Goal: Transaction & Acquisition: Register for event/course

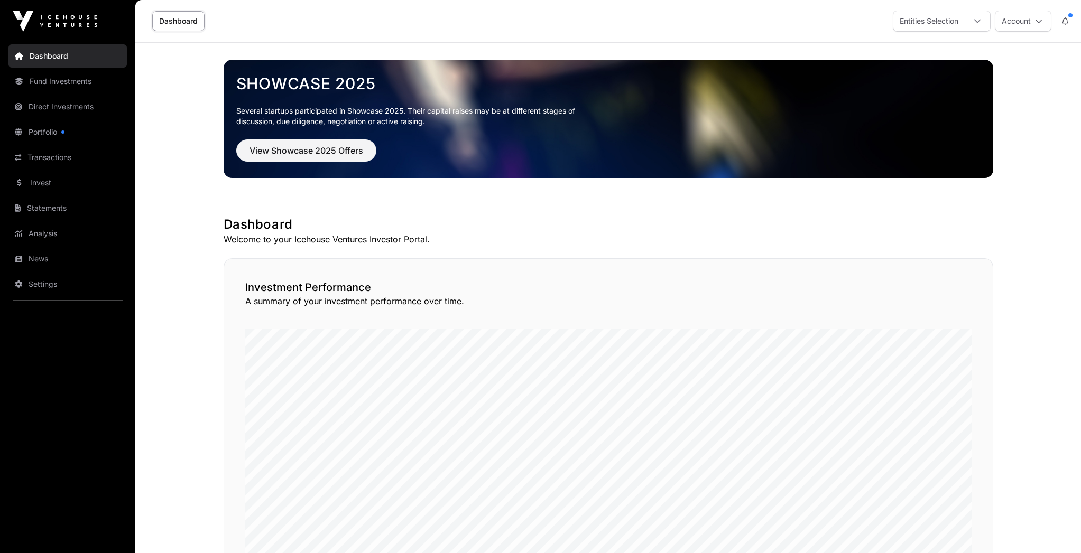
click at [42, 208] on link "Statements" at bounding box center [67, 208] width 118 height 23
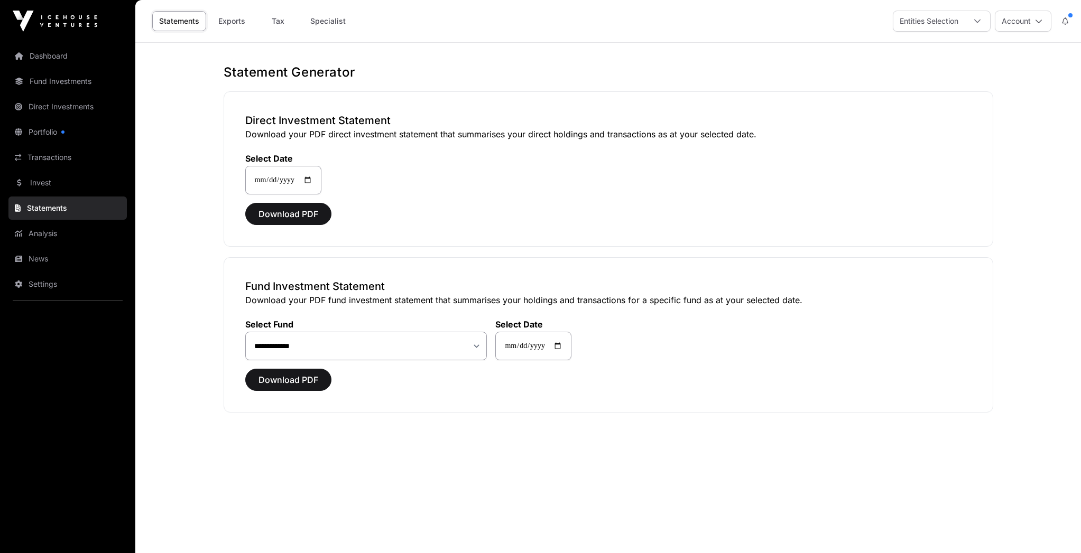
click at [278, 17] on link "Tax" at bounding box center [278, 21] width 42 height 20
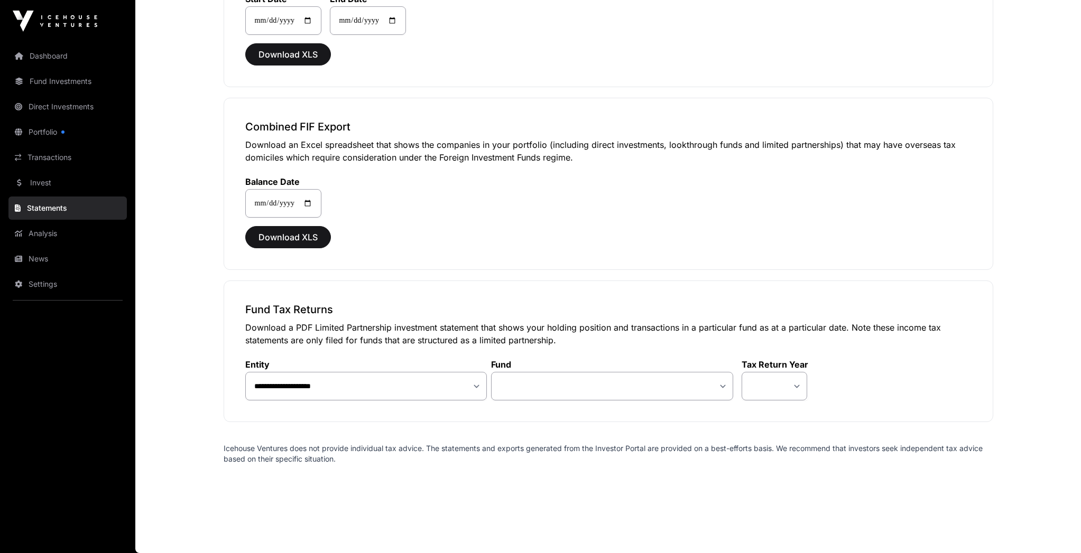
scroll to position [870, 0]
select select "**"
select select "*"
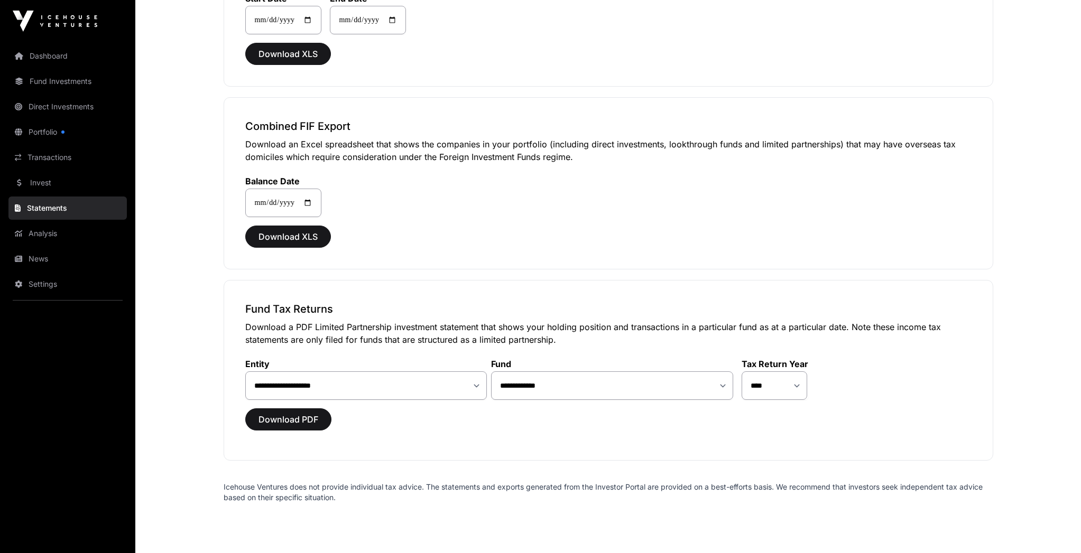
click at [276, 420] on span "Download PDF" at bounding box center [288, 419] width 60 height 13
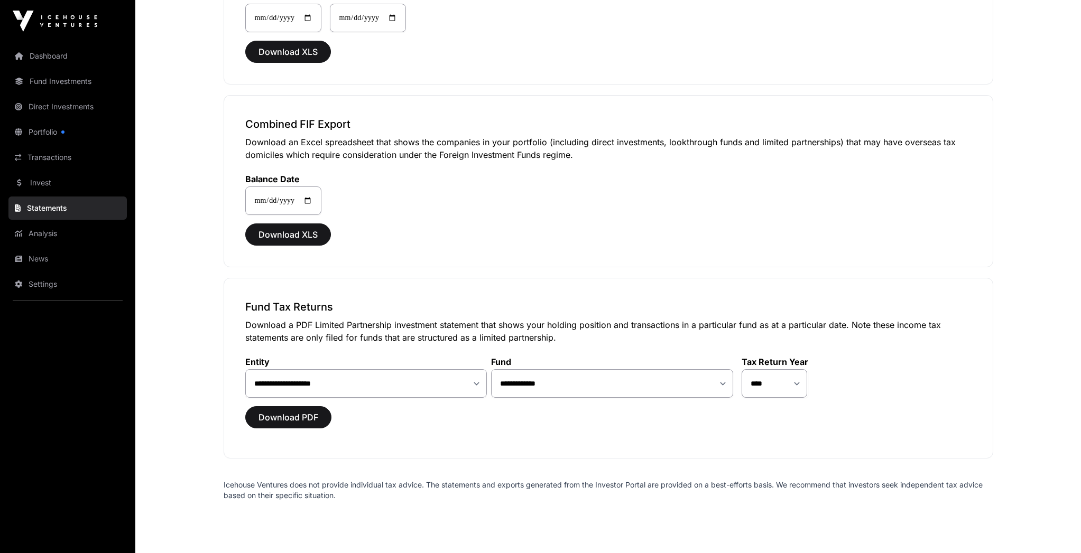
scroll to position [871, 0]
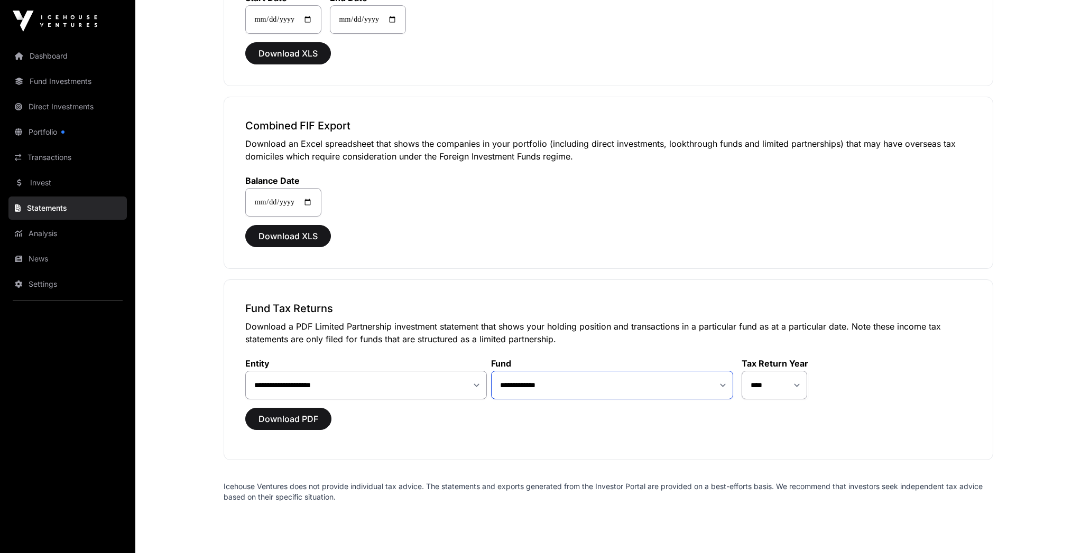
select select "**"
select select "*"
click at [301, 419] on span "Download PDF" at bounding box center [288, 419] width 60 height 13
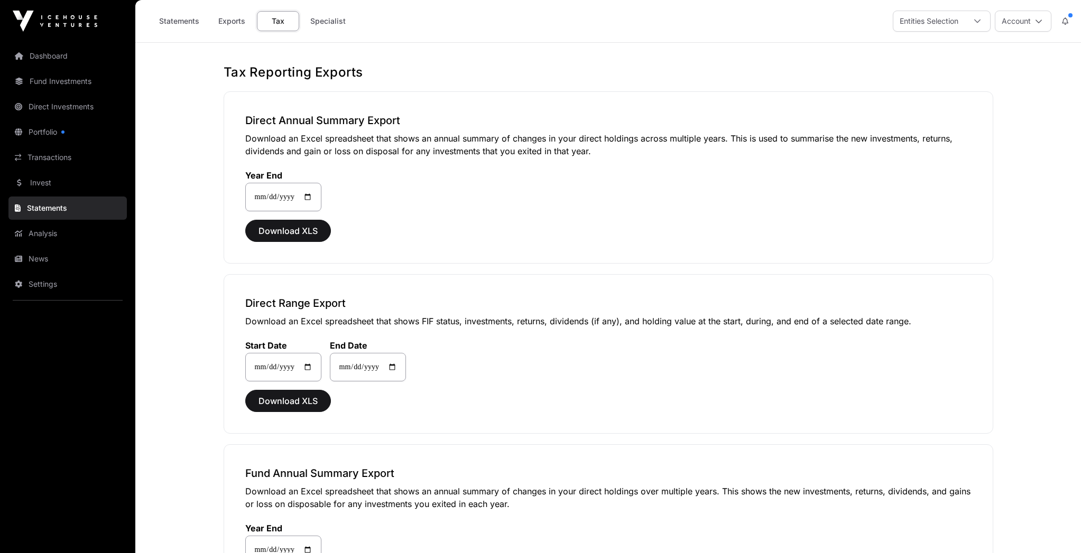
scroll to position [0, 0]
click at [44, 132] on link "Portfolio" at bounding box center [67, 131] width 118 height 23
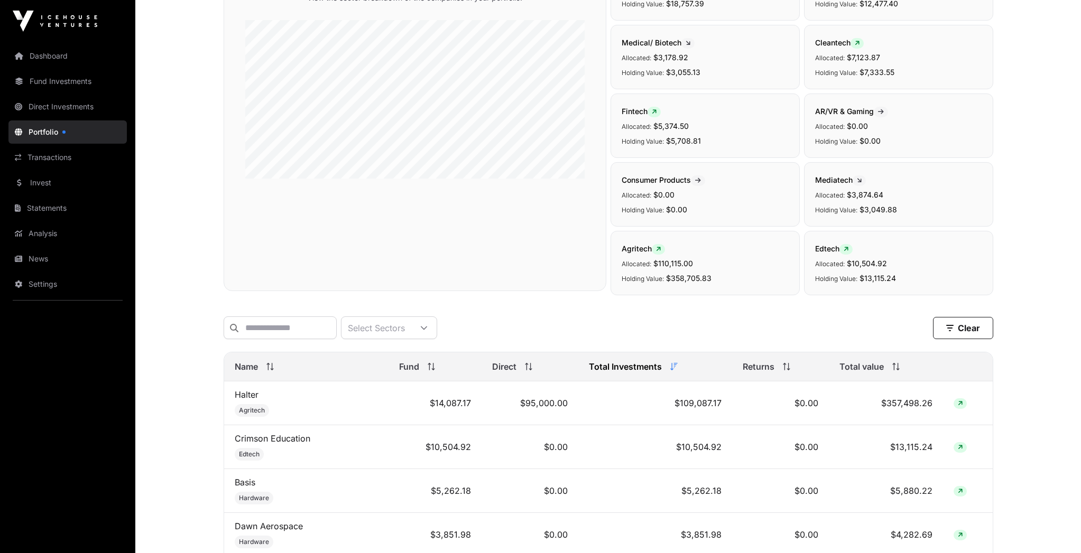
scroll to position [131, 0]
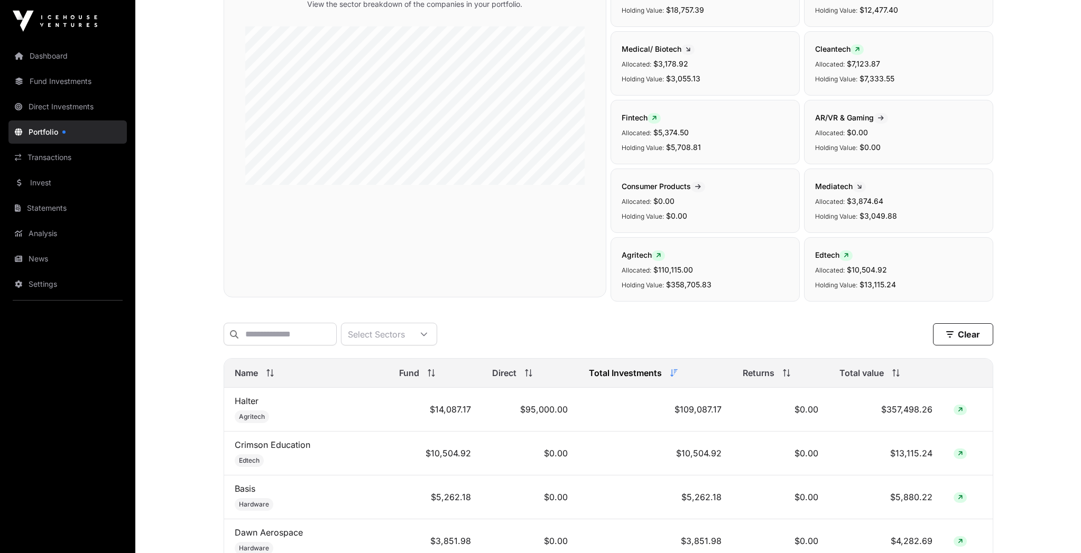
click at [70, 82] on link "Fund Investments" at bounding box center [67, 81] width 118 height 23
click at [54, 58] on link "Dashboard" at bounding box center [67, 55] width 118 height 23
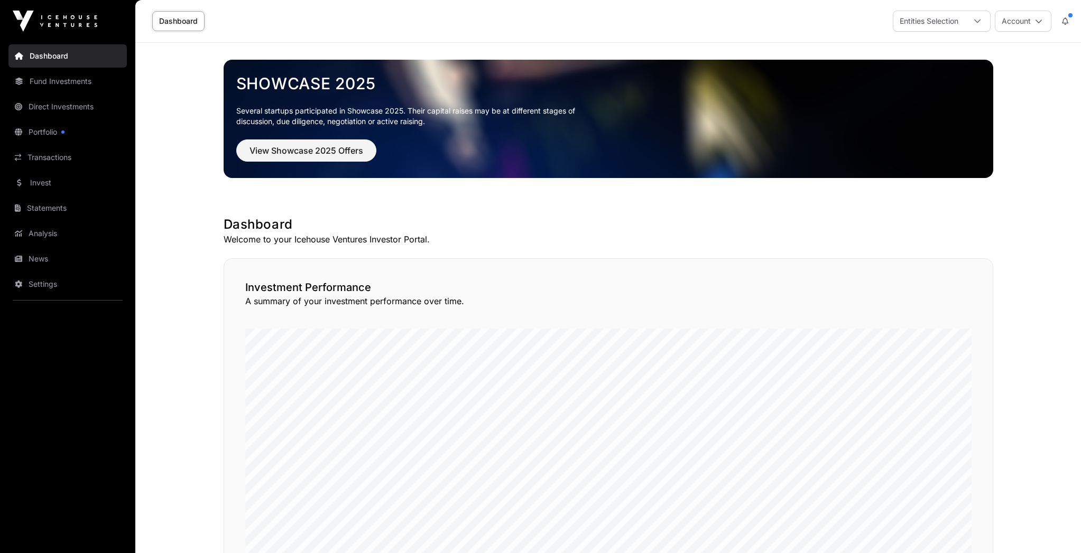
click at [320, 151] on span "View Showcase 2025 Offers" at bounding box center [306, 150] width 114 height 13
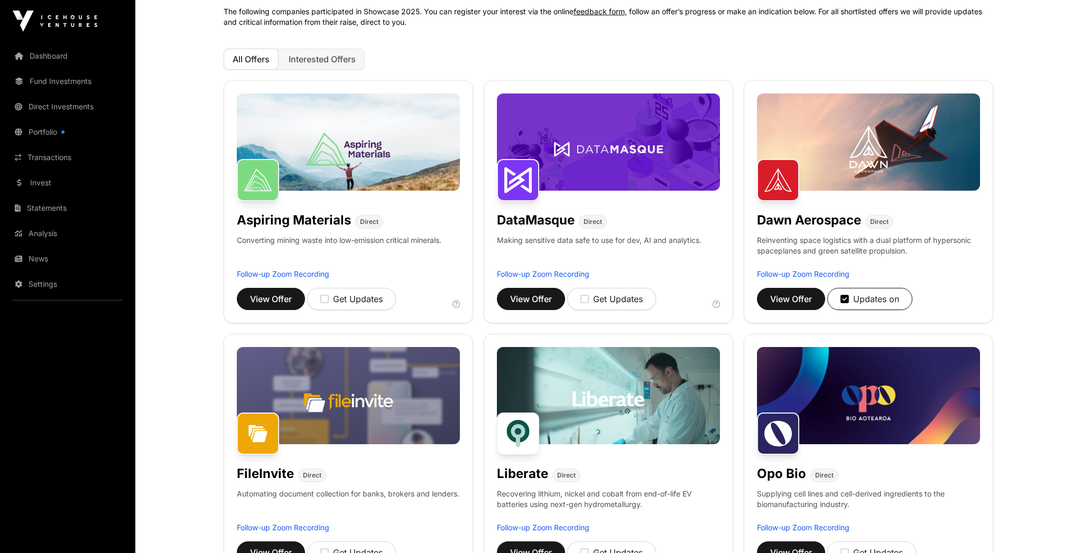
scroll to position [93, 0]
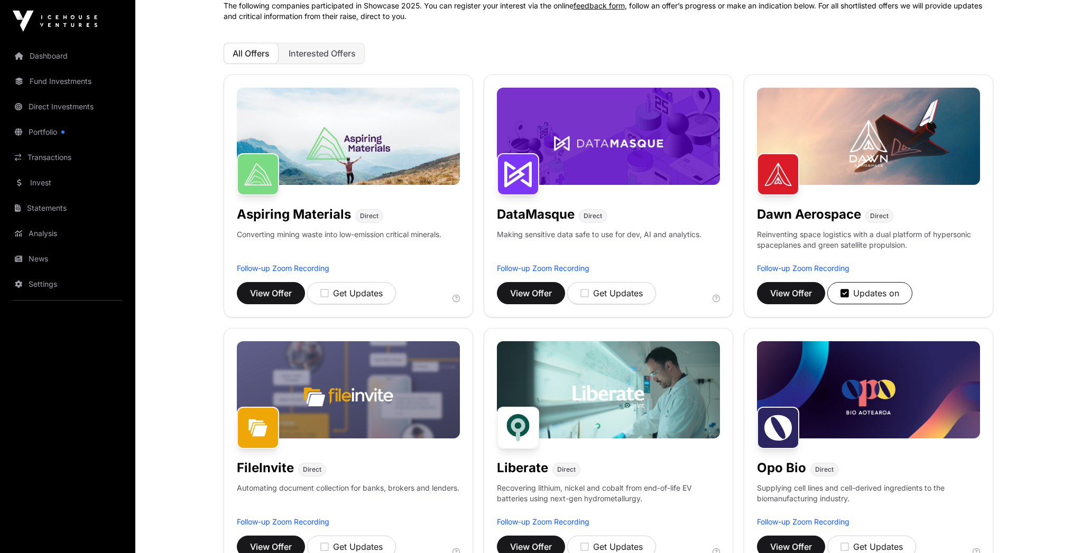
click at [345, 55] on span "Interested Offers" at bounding box center [321, 53] width 67 height 11
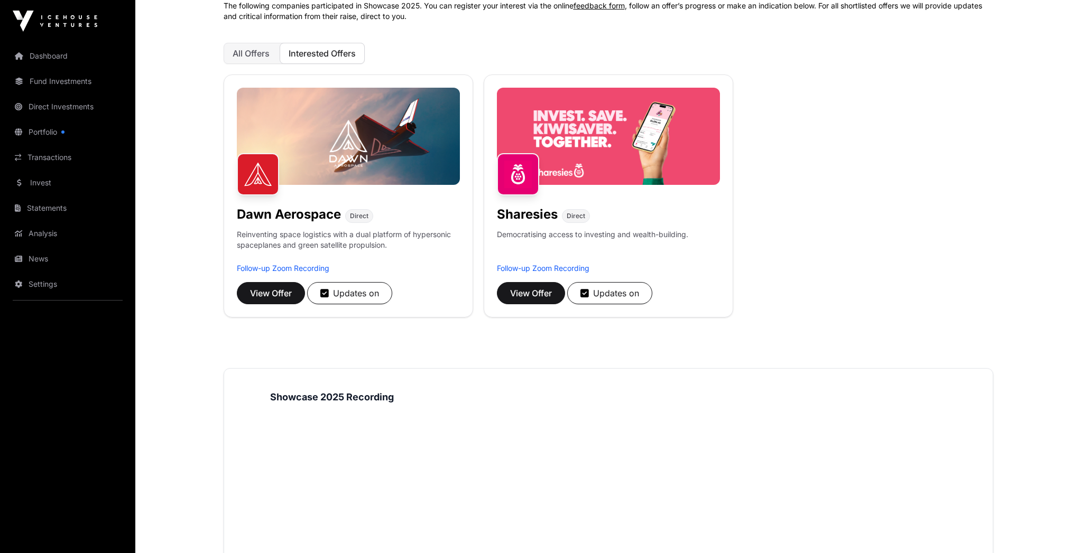
click at [520, 292] on span "View Offer" at bounding box center [531, 293] width 42 height 13
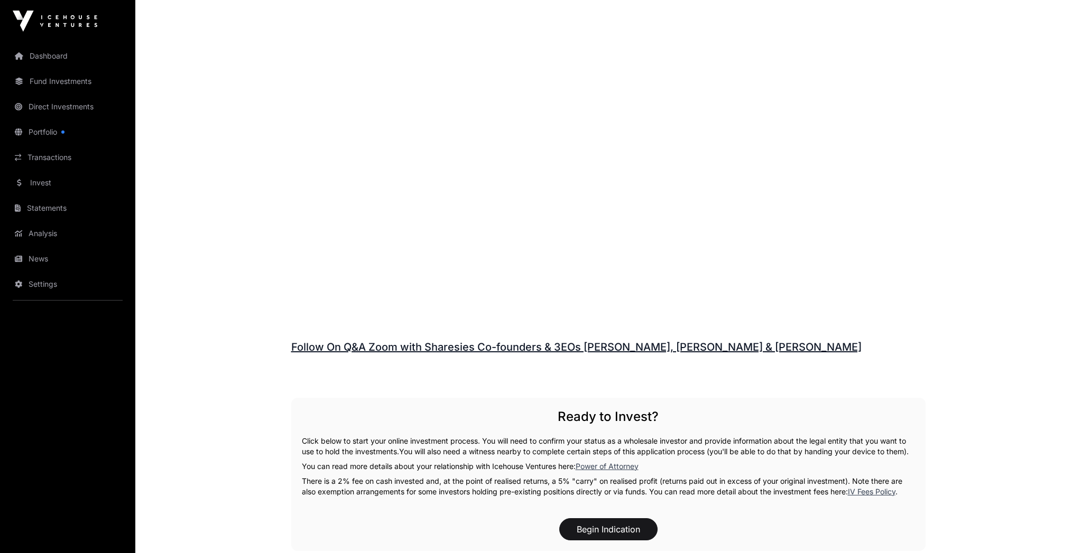
scroll to position [1412, 0]
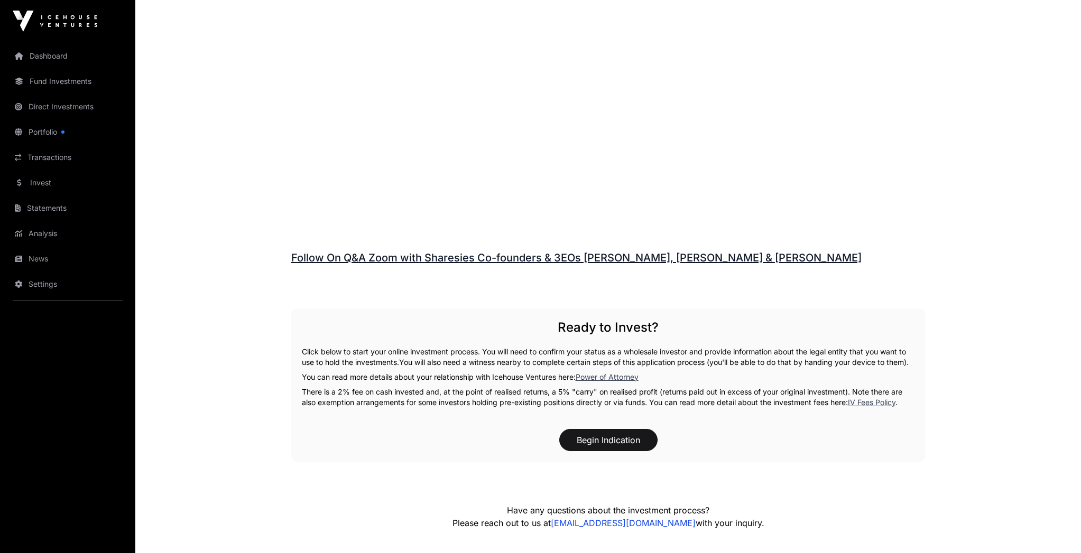
click at [607, 434] on button "Begin Indication" at bounding box center [608, 440] width 98 height 22
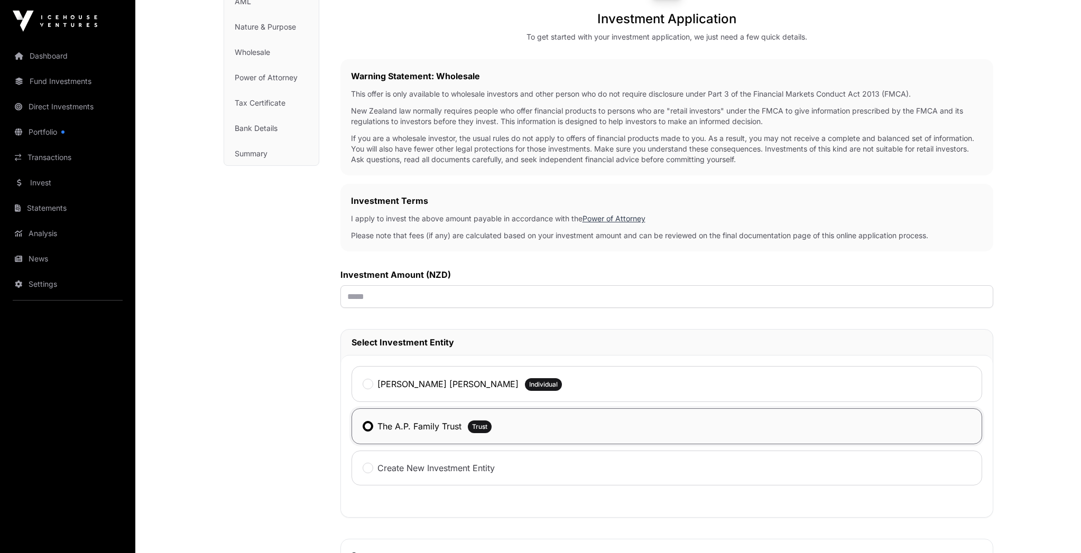
scroll to position [126, 0]
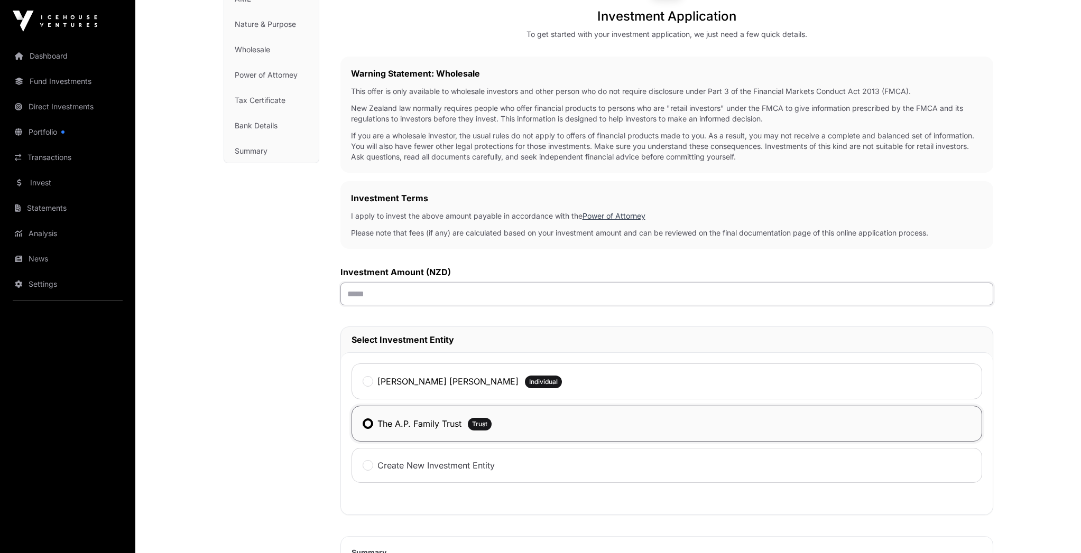
click at [354, 293] on input "text" at bounding box center [666, 294] width 653 height 23
type input "*******"
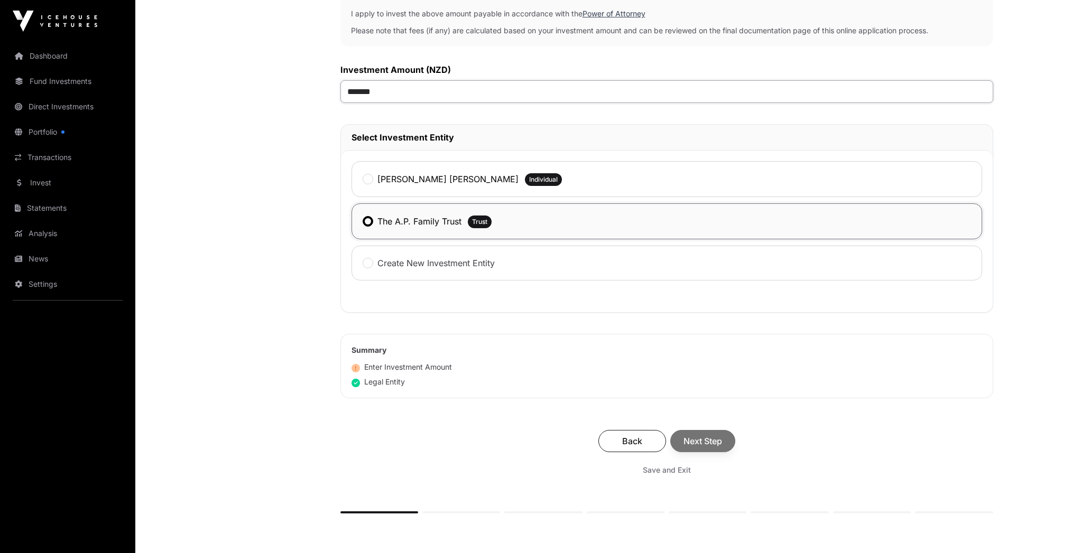
scroll to position [329, 0]
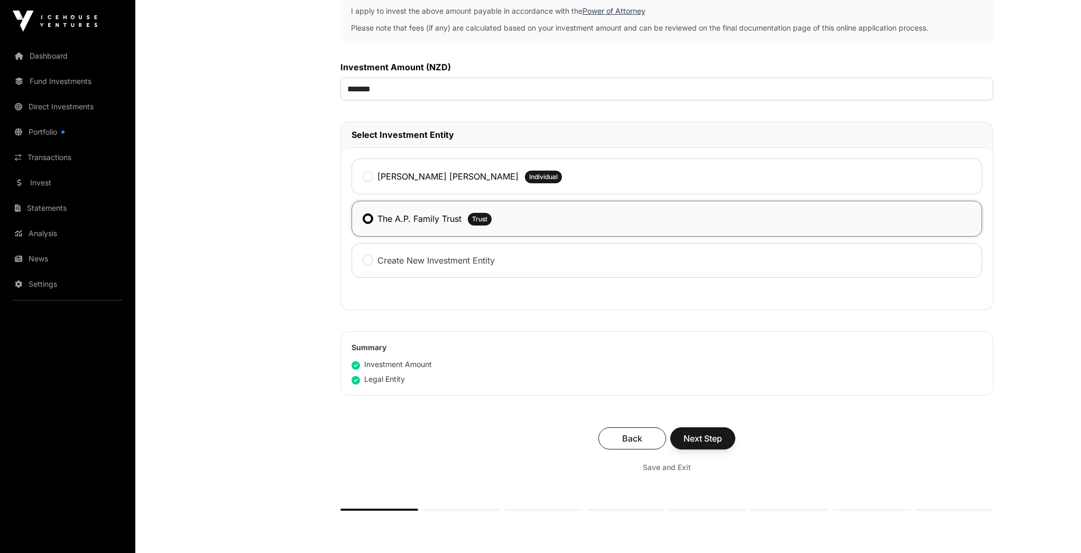
click at [697, 445] on div "Back Next Step" at bounding box center [666, 438] width 631 height 22
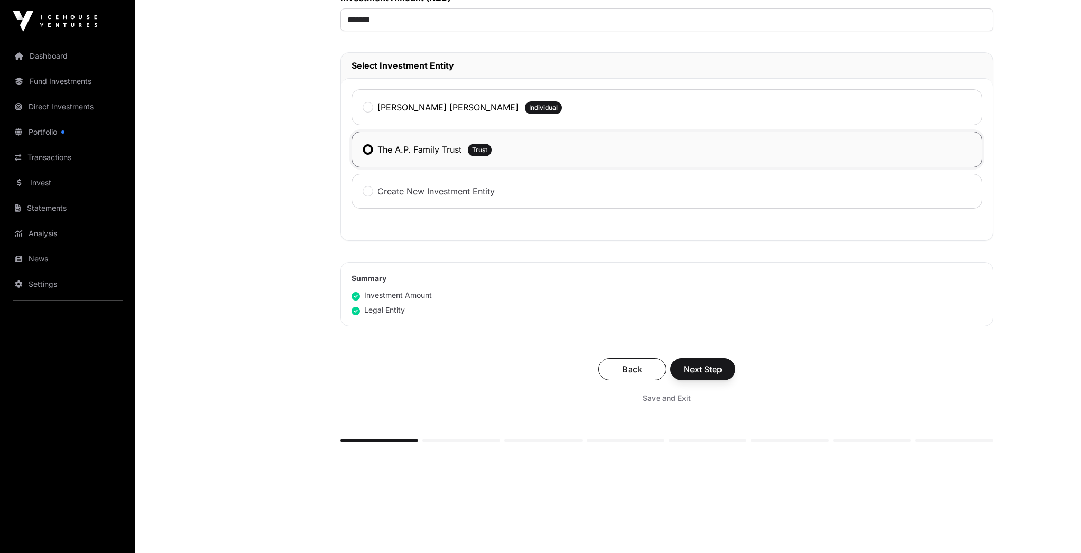
scroll to position [421, 0]
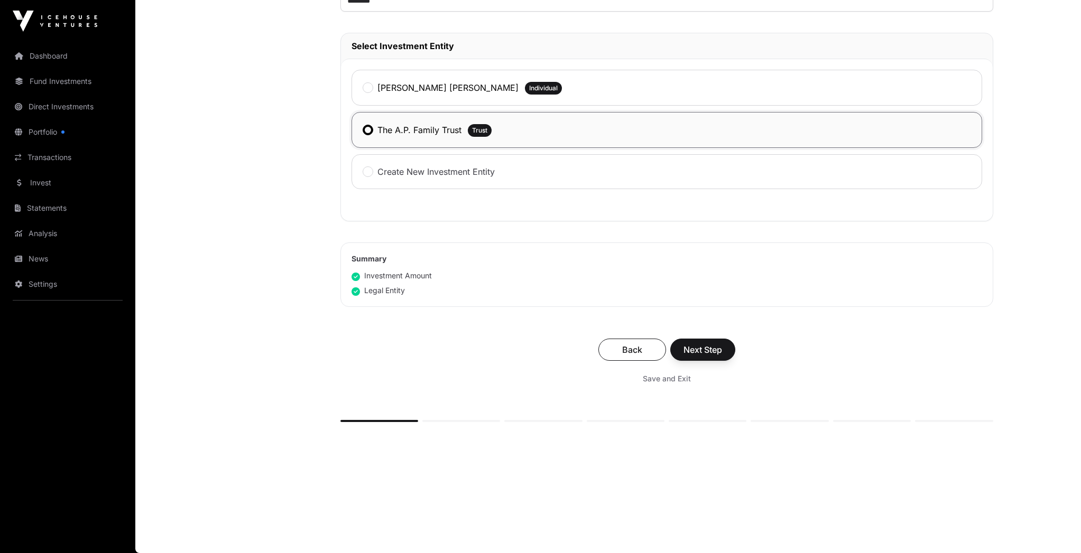
click at [703, 349] on span "Next Step" at bounding box center [702, 349] width 39 height 13
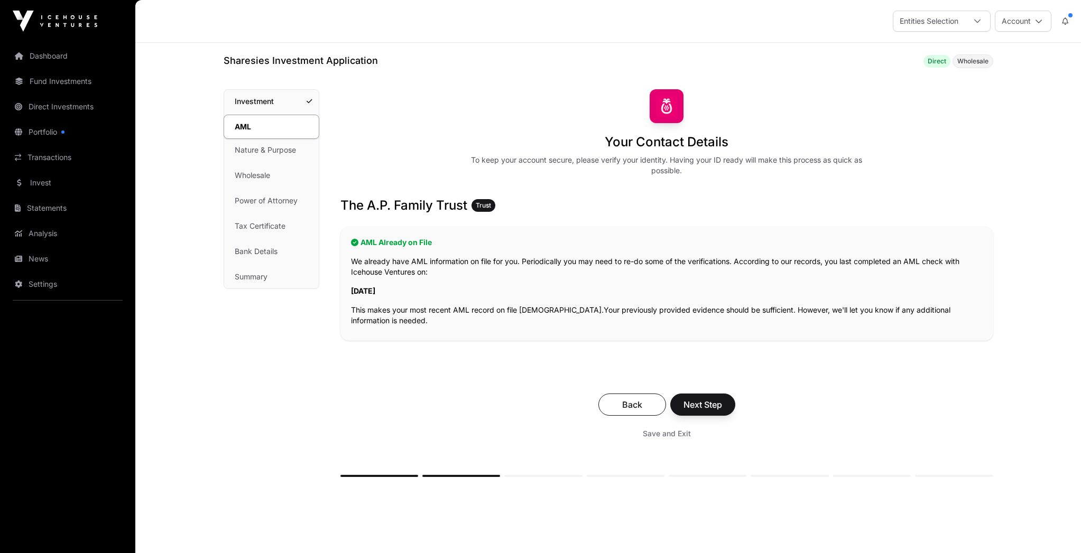
click at [709, 405] on span "Next Step" at bounding box center [702, 404] width 39 height 13
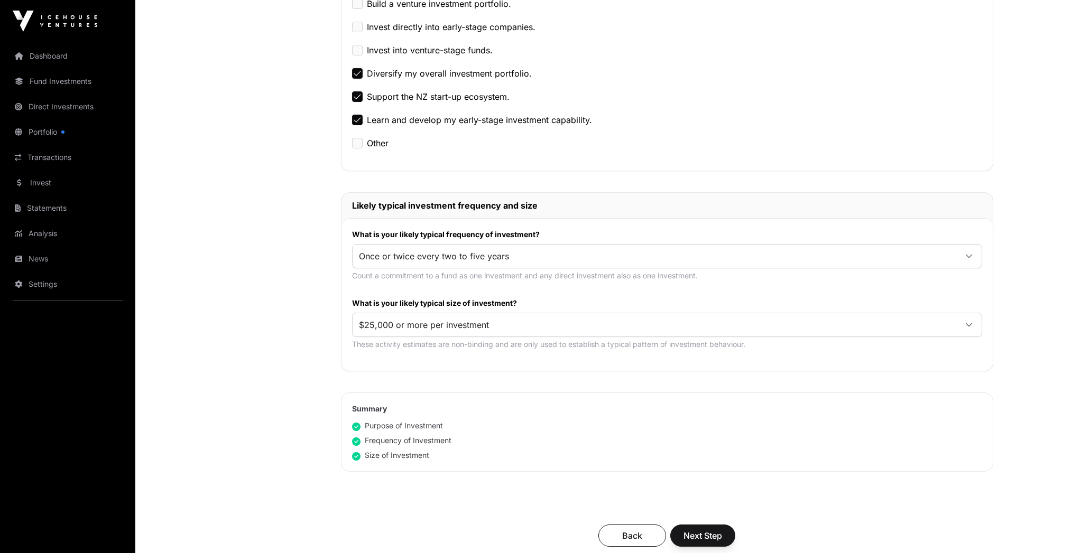
scroll to position [346, 0]
click at [960, 256] on div at bounding box center [968, 255] width 25 height 19
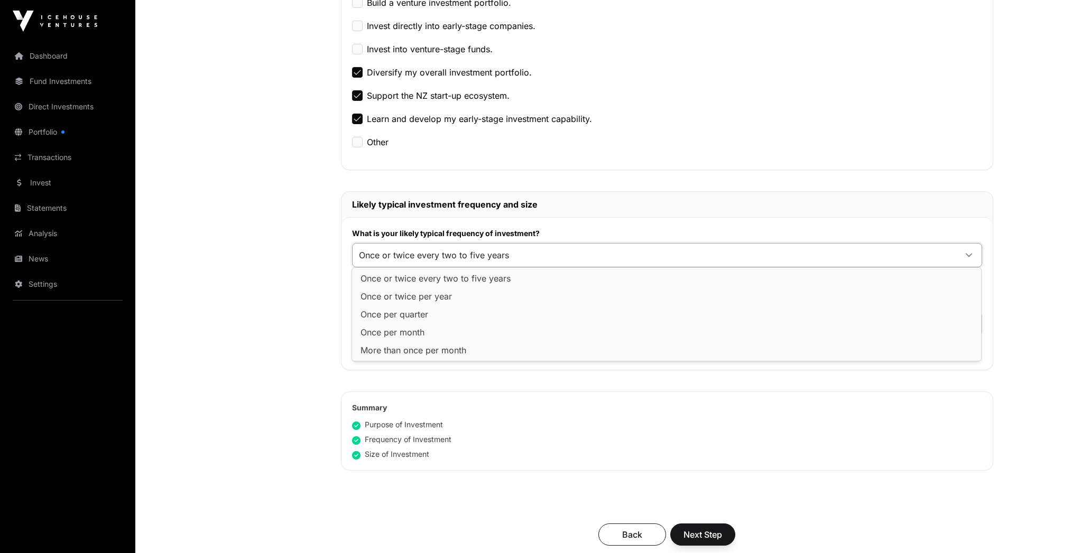
scroll to position [347, 0]
click at [595, 207] on h2 "Likely typical investment frequency and size" at bounding box center [667, 203] width 630 height 13
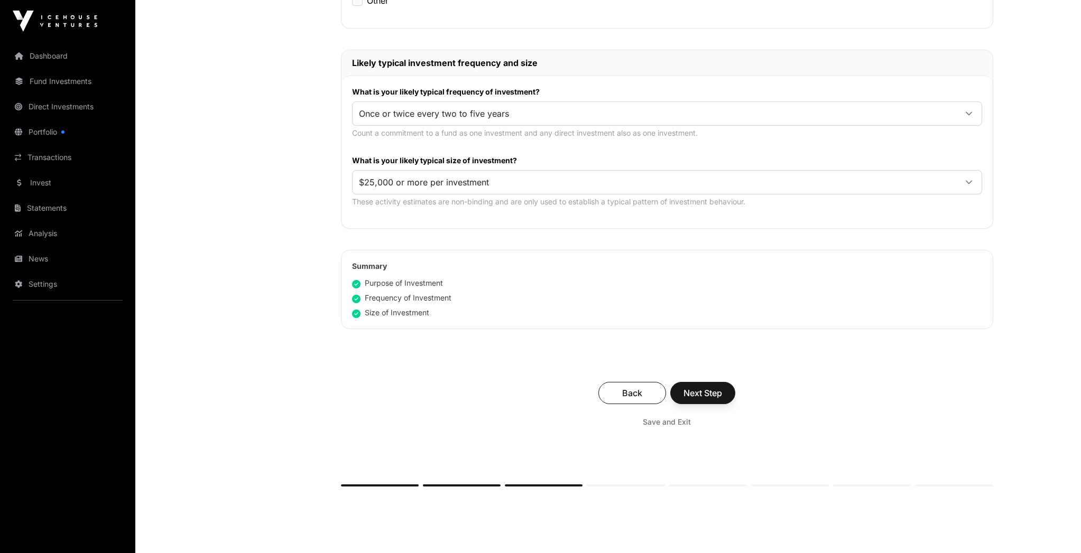
scroll to position [488, 0]
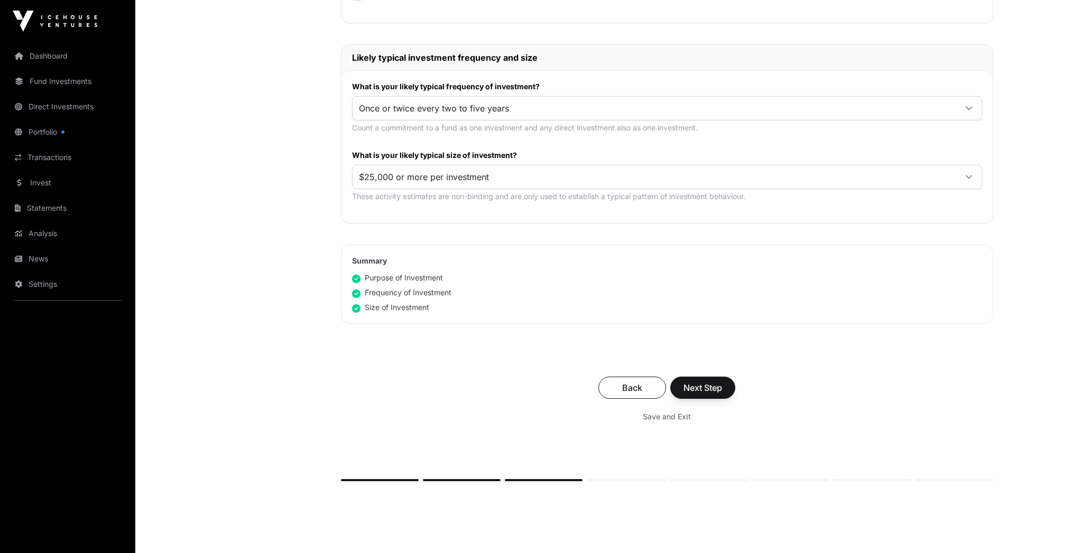
click at [713, 392] on span "Next Step" at bounding box center [702, 387] width 39 height 13
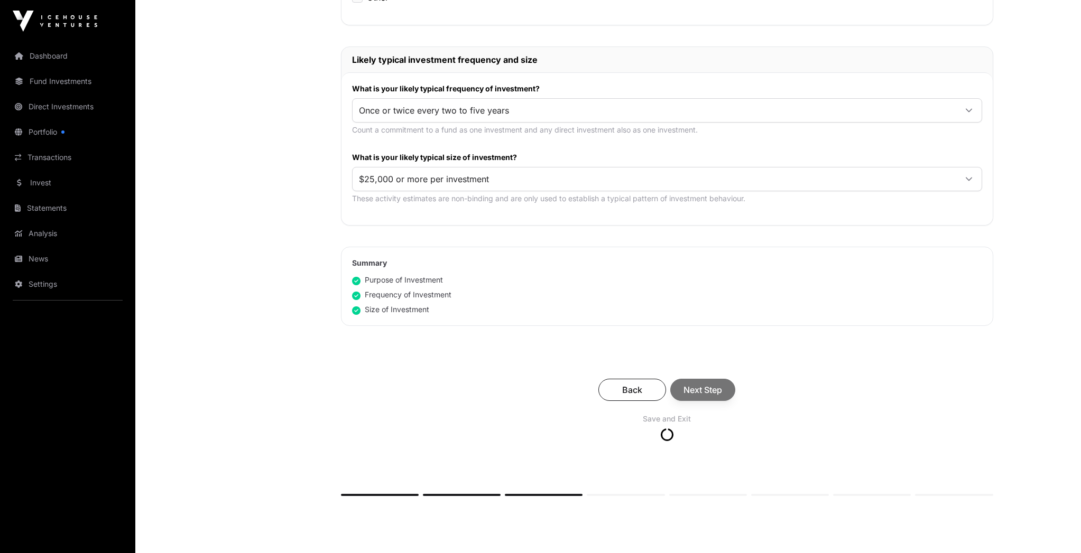
scroll to position [489, 0]
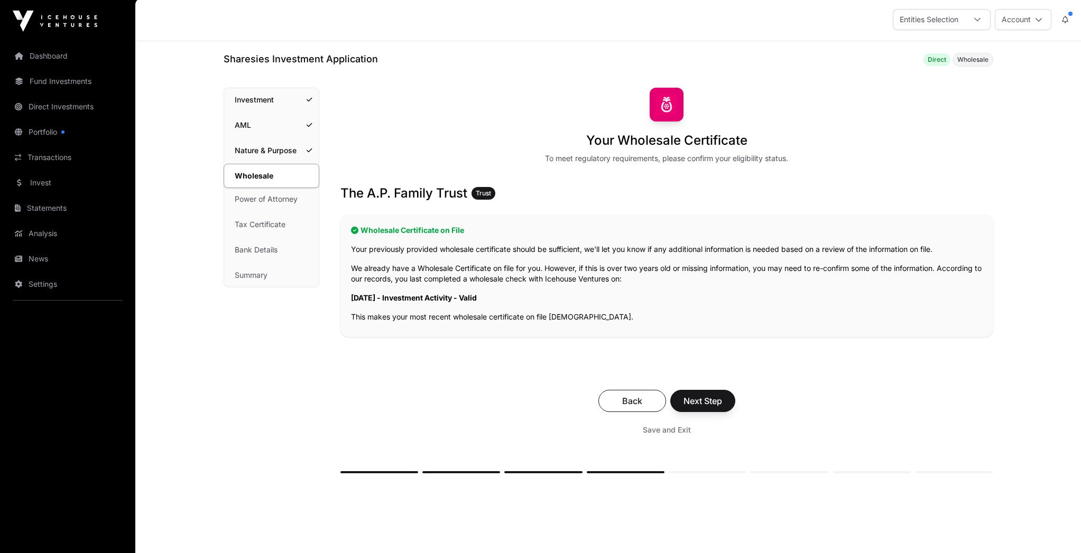
scroll to position [2, 1]
click at [710, 403] on span "Next Step" at bounding box center [702, 401] width 39 height 13
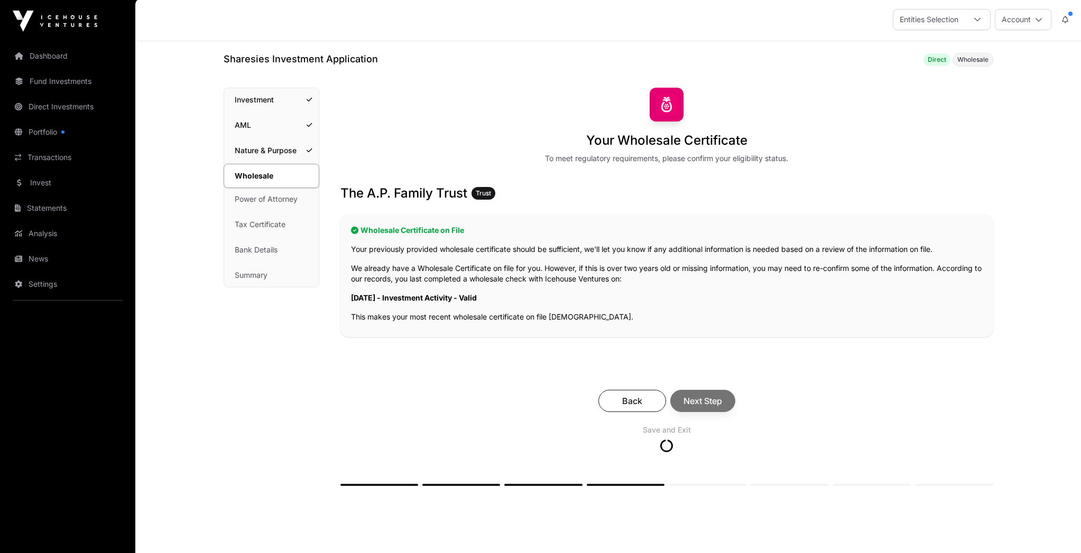
scroll to position [0, 0]
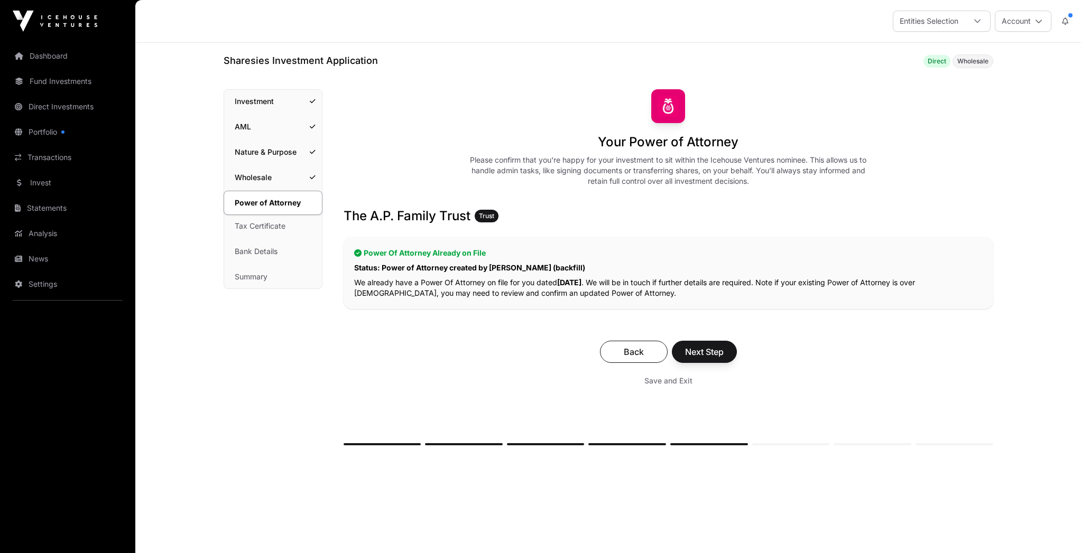
scroll to position [1, 0]
click at [703, 354] on span "Next Step" at bounding box center [704, 351] width 39 height 13
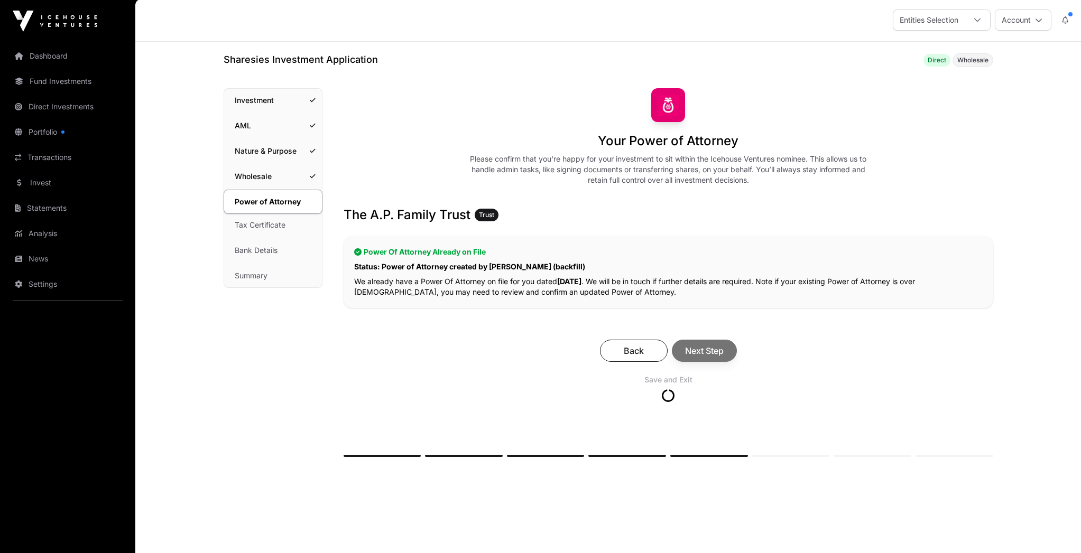
scroll to position [0, 0]
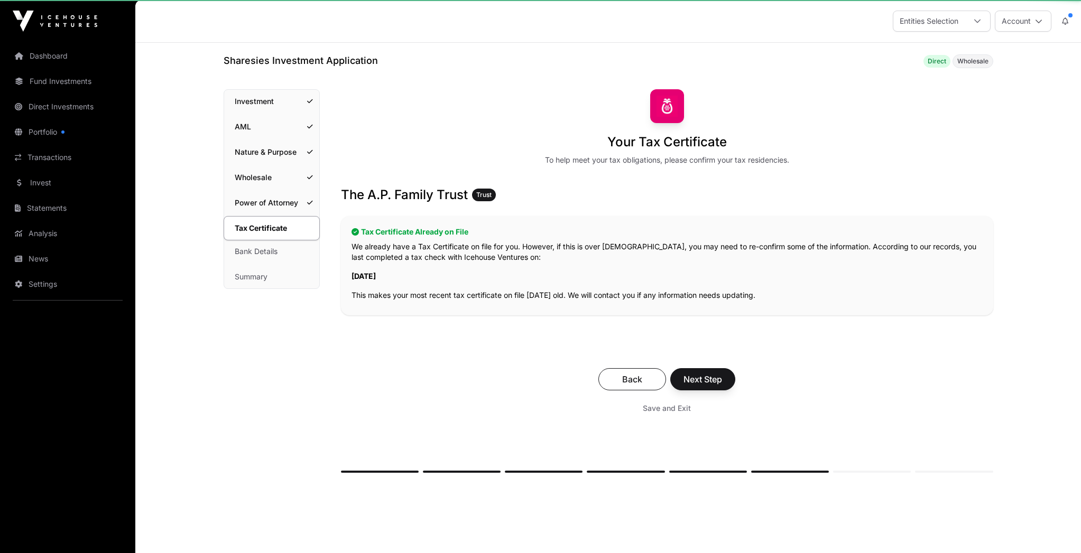
scroll to position [1, 0]
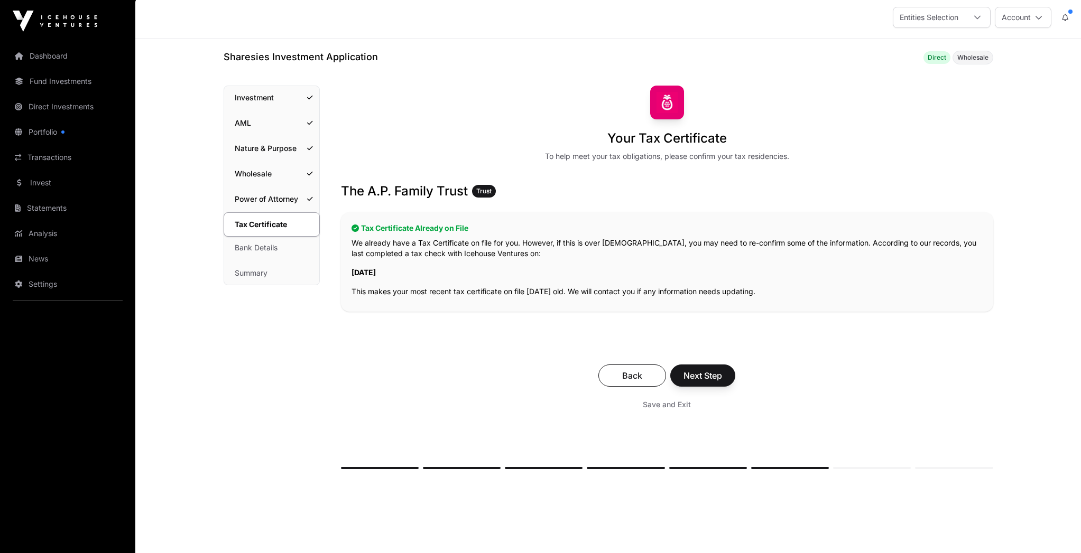
click at [700, 380] on span "Next Step" at bounding box center [702, 375] width 39 height 13
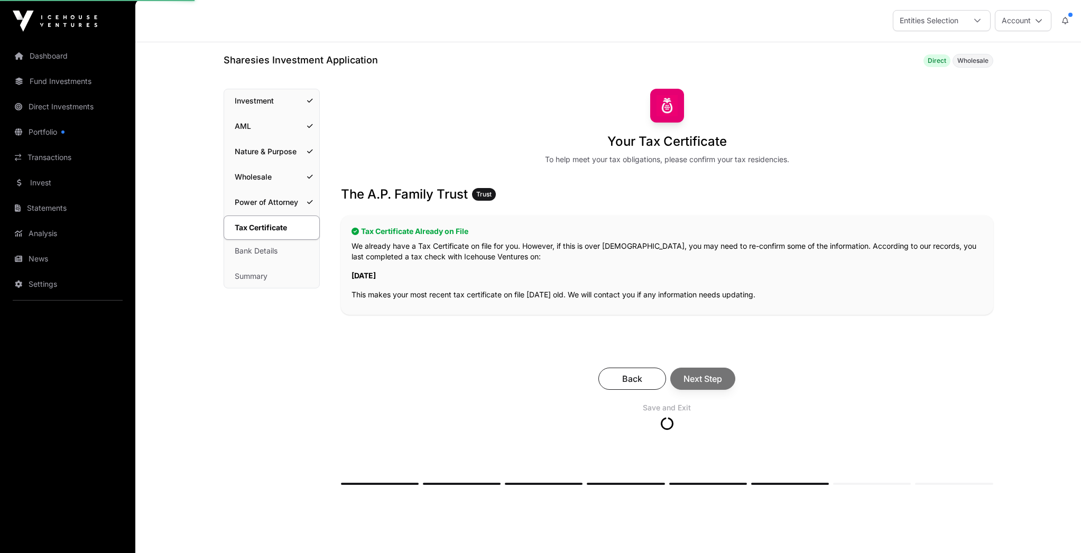
scroll to position [0, 0]
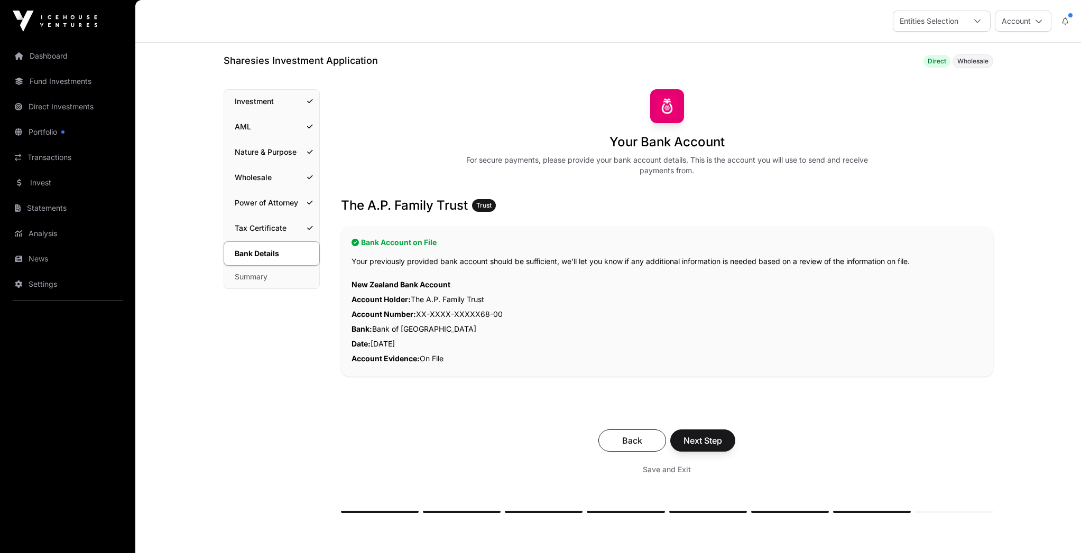
scroll to position [1, 0]
click at [714, 439] on span "Next Step" at bounding box center [702, 440] width 39 height 13
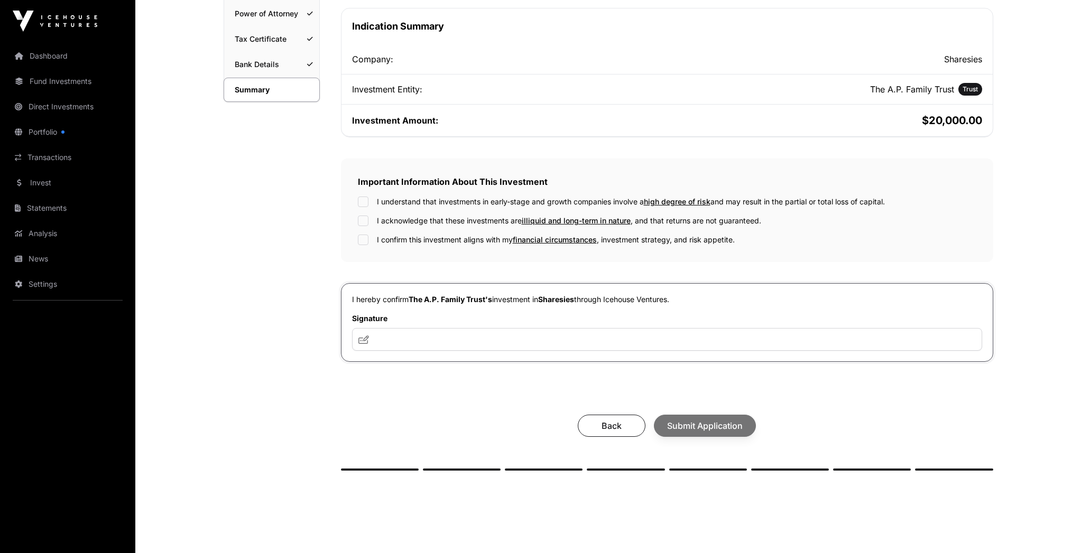
scroll to position [191, 0]
click at [397, 337] on input "text" at bounding box center [667, 338] width 630 height 23
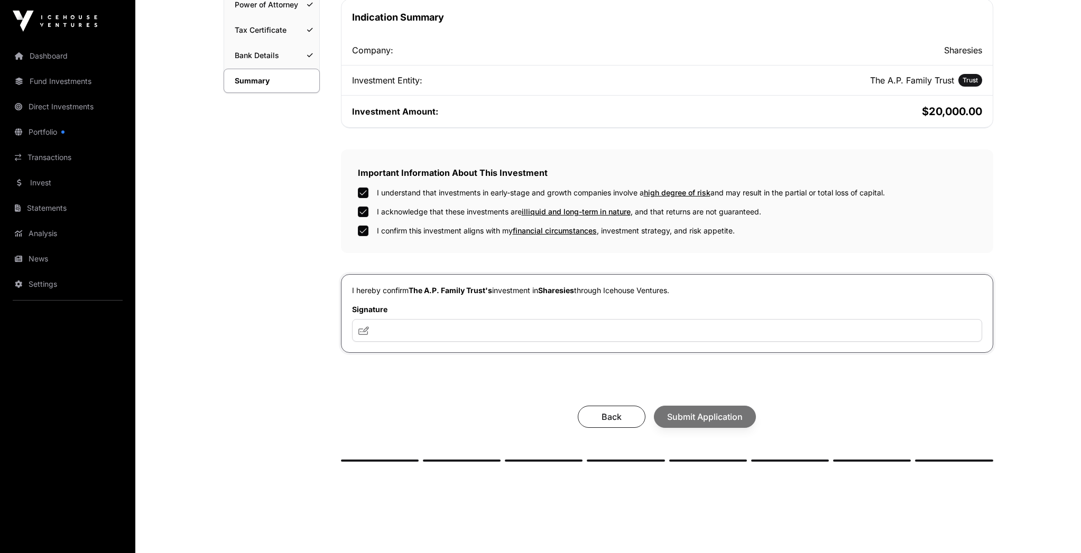
scroll to position [200, 0]
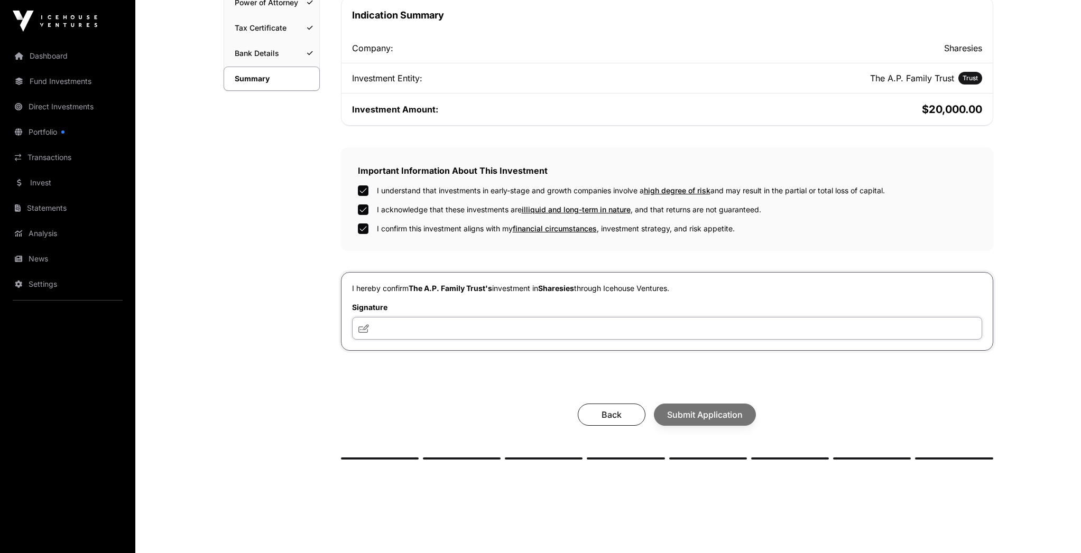
click at [380, 330] on input "text" at bounding box center [667, 328] width 630 height 23
type input "**********"
click at [705, 418] on span "Submit Application" at bounding box center [705, 414] width 76 height 13
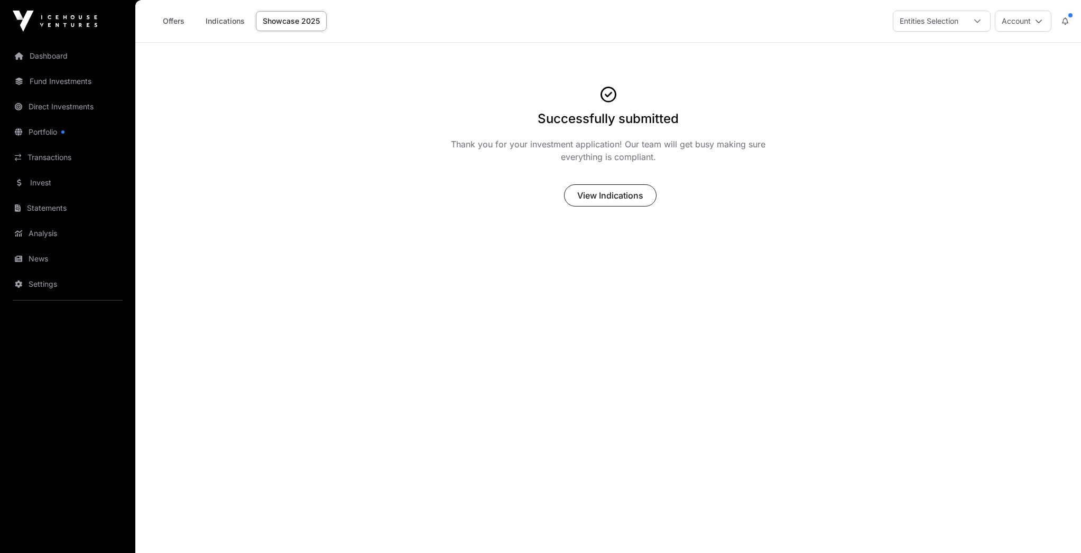
click at [612, 196] on span "View Indications" at bounding box center [610, 195] width 66 height 13
